Goal: Transaction & Acquisition: Obtain resource

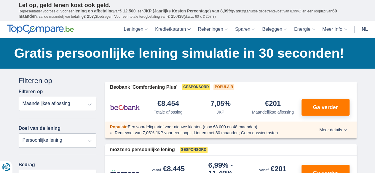
click at [61, 106] on select "Totale aflossing JKP Maandelijkse aflossing" at bounding box center [58, 104] width 78 height 14
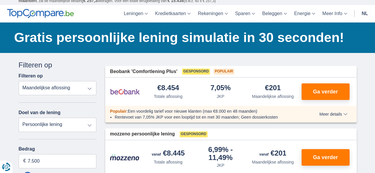
scroll to position [17, 0]
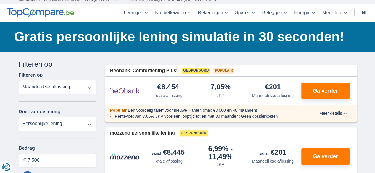
click at [62, 122] on select "Persoonlijke lening Auto Moto / fiets Mobilhome / caravan Renovatie Energie Sch…" at bounding box center [58, 124] width 78 height 14
click at [19, 117] on select "Persoonlijke lening Auto Moto / fiets Mobilhome / caravan Renovatie Energie Sch…" at bounding box center [58, 124] width 78 height 14
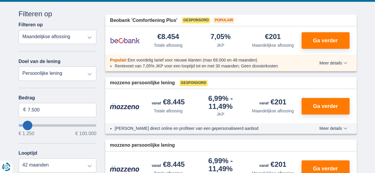
scroll to position [67, 0]
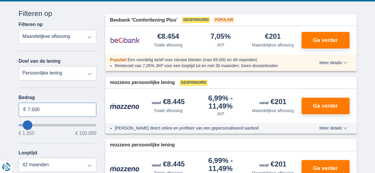
click at [53, 107] on input "7.500" at bounding box center [58, 110] width 78 height 14
type input "7"
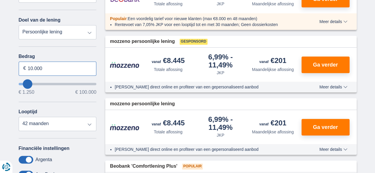
scroll to position [109, 0]
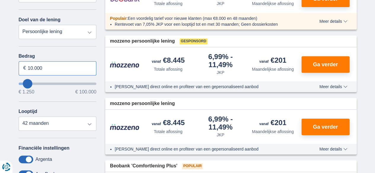
type input "10.000"
type input "10250"
select select "48"
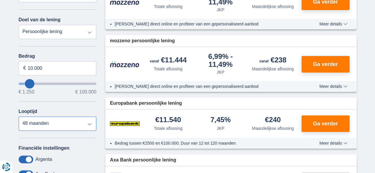
click at [19, 117] on select "12 maanden 18 maanden 24 maanden 30 maanden 36 maanden 42 maanden 48 maanden" at bounding box center [58, 124] width 78 height 14
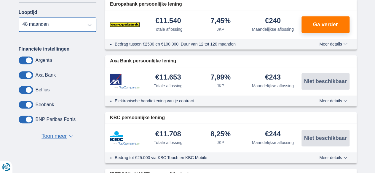
scroll to position [208, 0]
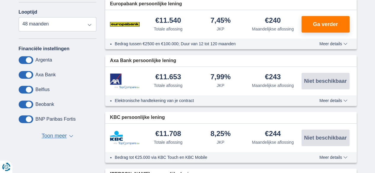
click at [63, 138] on span "Toon meer" at bounding box center [54, 137] width 25 height 8
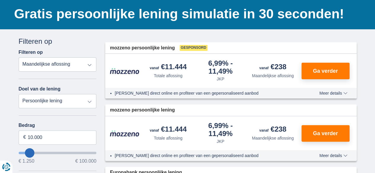
scroll to position [40, 0]
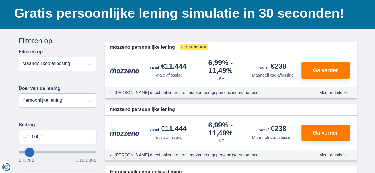
click at [55, 139] on input "10.000" at bounding box center [58, 137] width 78 height 14
type input "1"
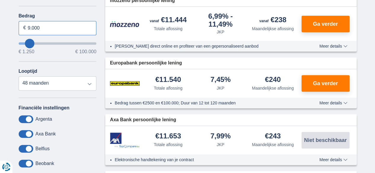
scroll to position [150, 0]
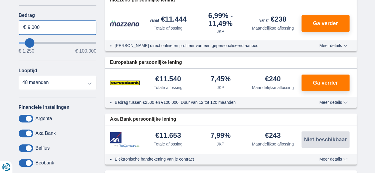
type input "9.000"
type input "9250"
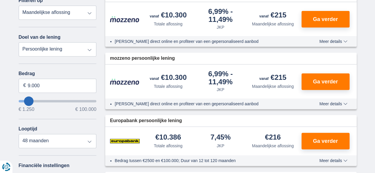
scroll to position [90, 0]
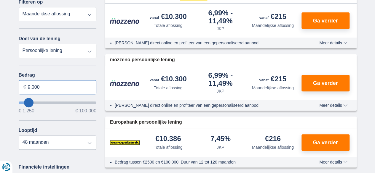
click at [53, 89] on input "9.000" at bounding box center [58, 87] width 78 height 14
type input "9"
type input "8.000"
type input "8250"
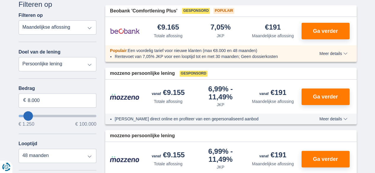
scroll to position [77, 0]
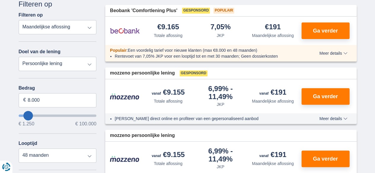
click at [331, 52] on span "Meer details" at bounding box center [333, 53] width 28 height 4
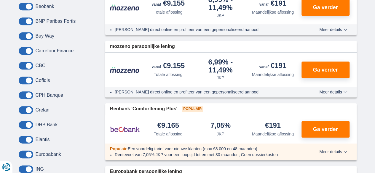
scroll to position [350, 0]
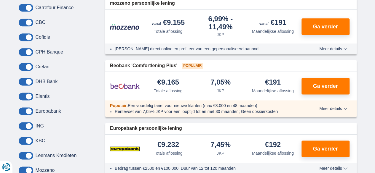
click at [331, 111] on span "Meer details" at bounding box center [333, 109] width 28 height 4
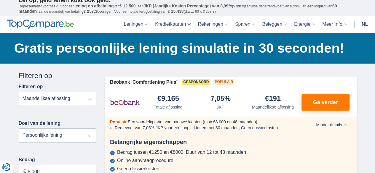
scroll to position [0, 0]
